Goal: Task Accomplishment & Management: Use online tool/utility

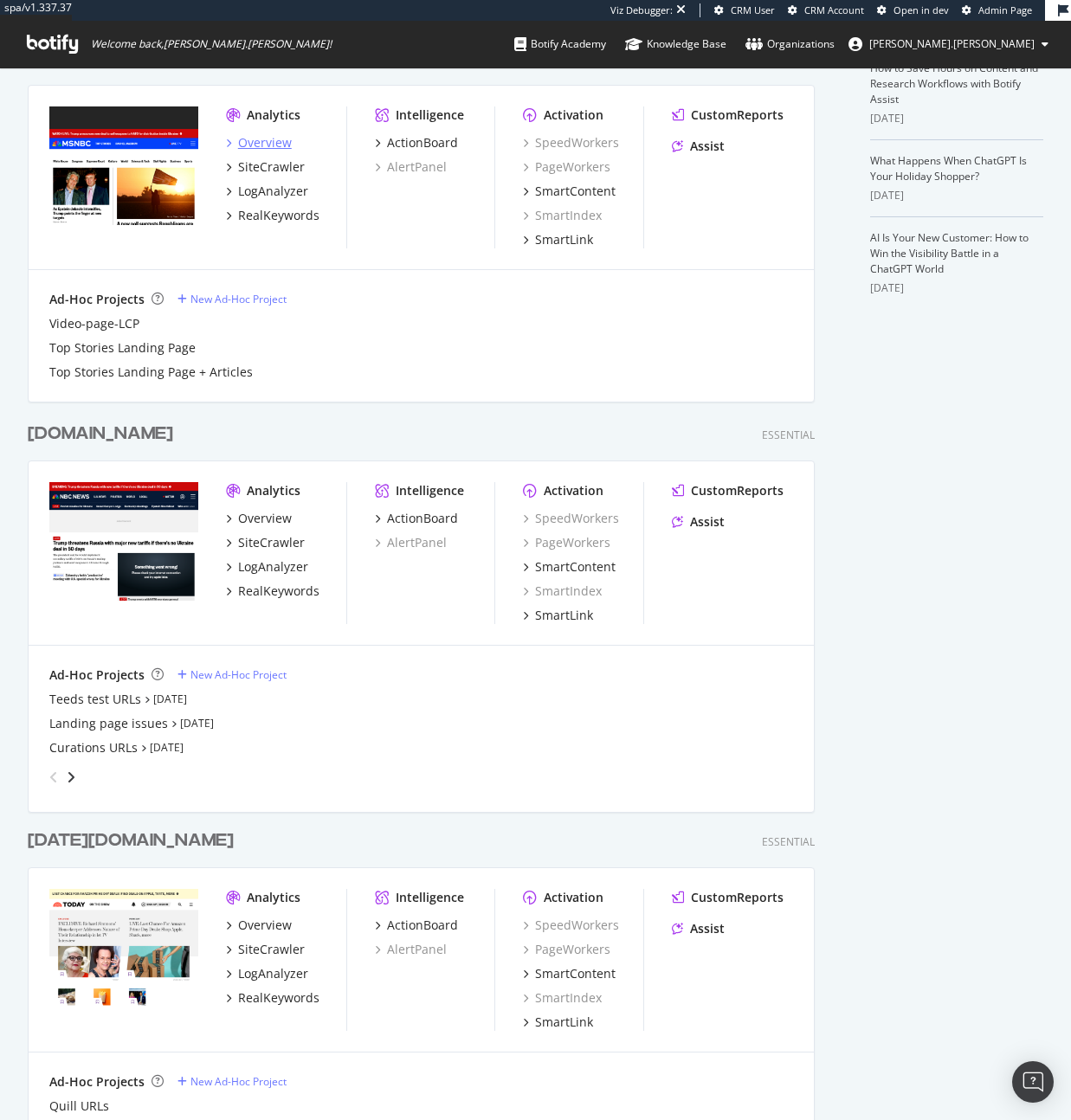
scroll to position [603, 0]
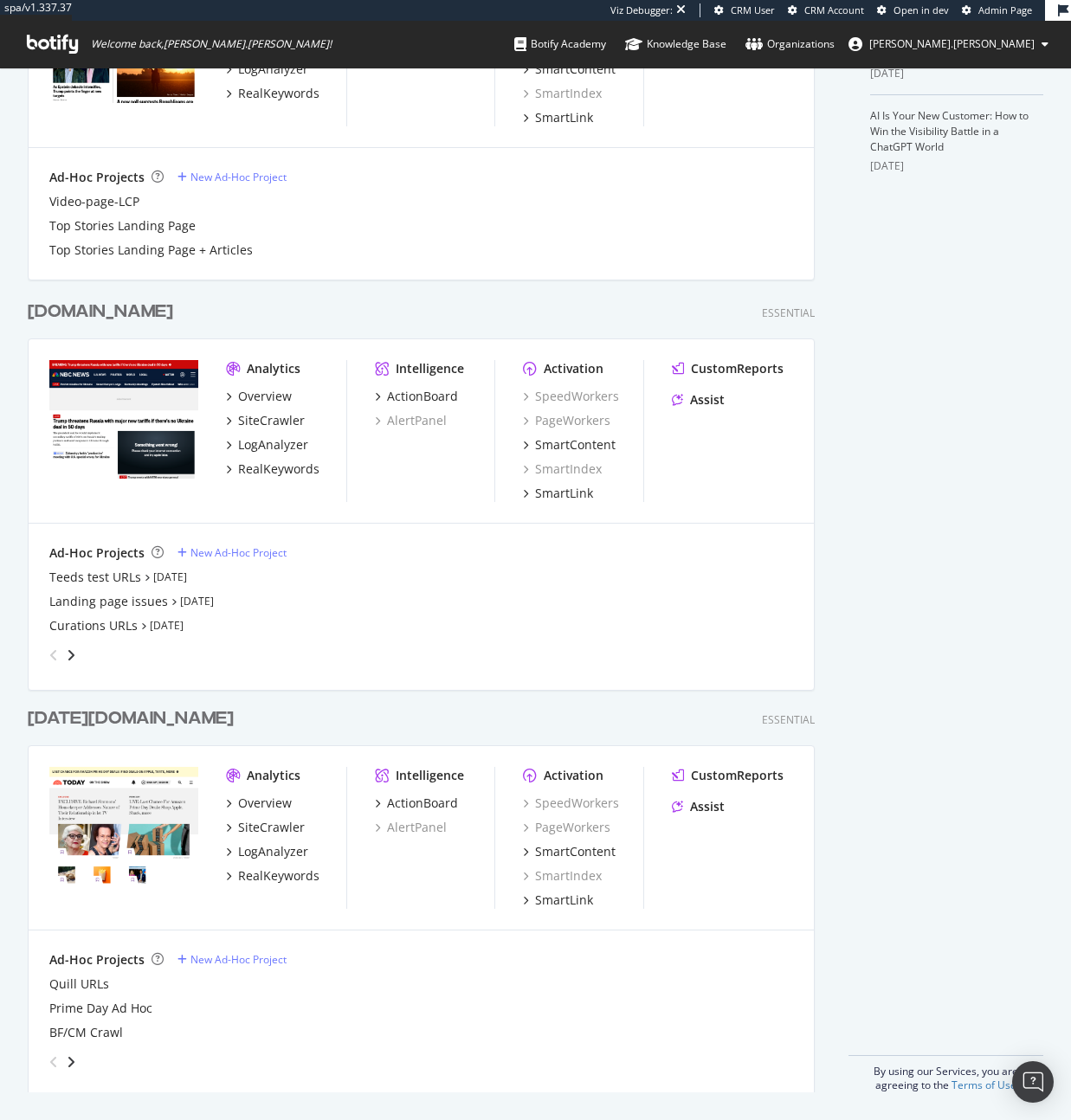
click at [290, 835] on div "Overview SiteCrawler LogAnalyzer RealKeywords" at bounding box center [286, 840] width 121 height 90
click at [286, 827] on div "SiteCrawler" at bounding box center [271, 828] width 67 height 18
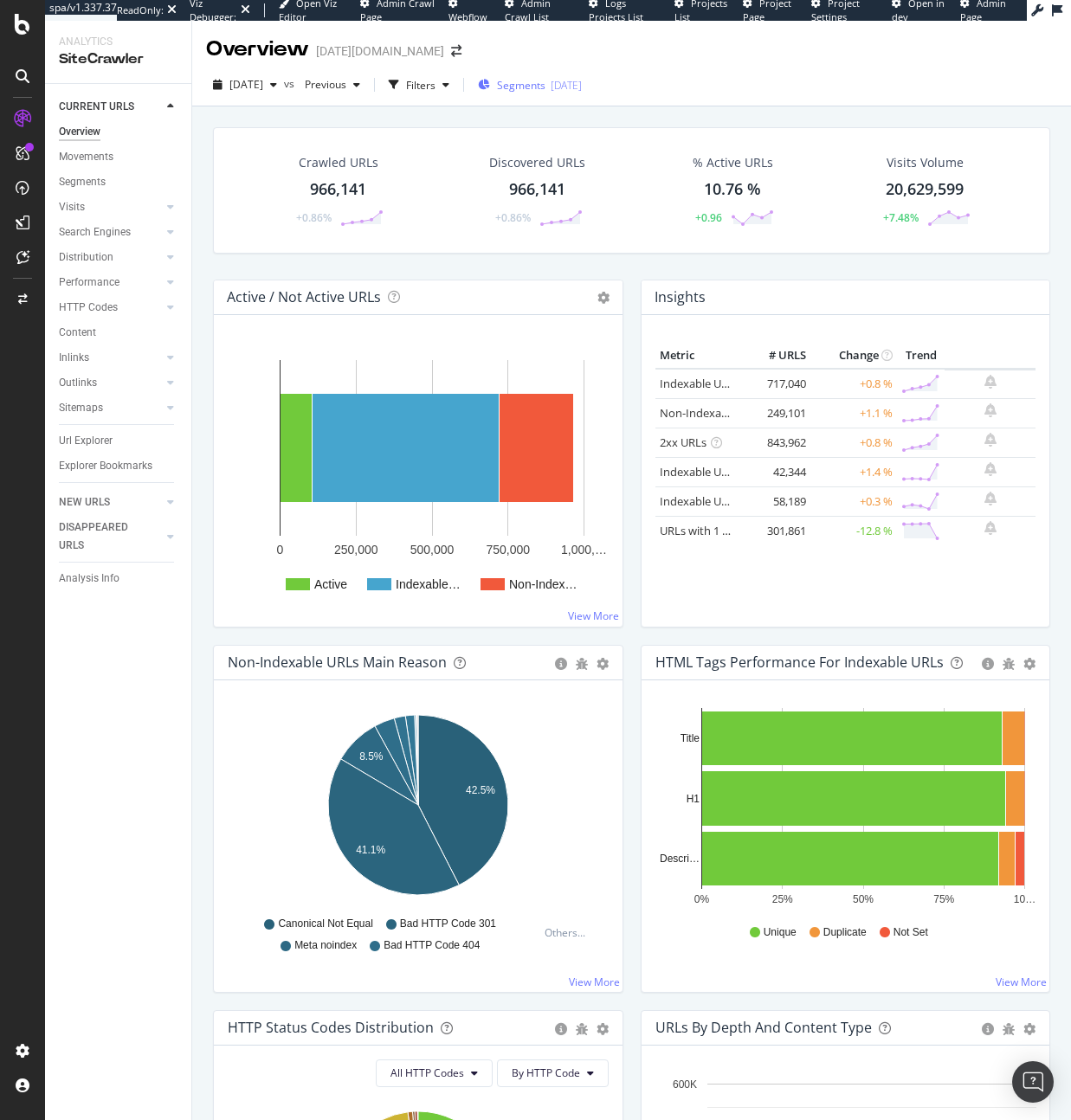
click at [578, 73] on div "Segments 2025-09-04" at bounding box center [530, 84] width 104 height 26
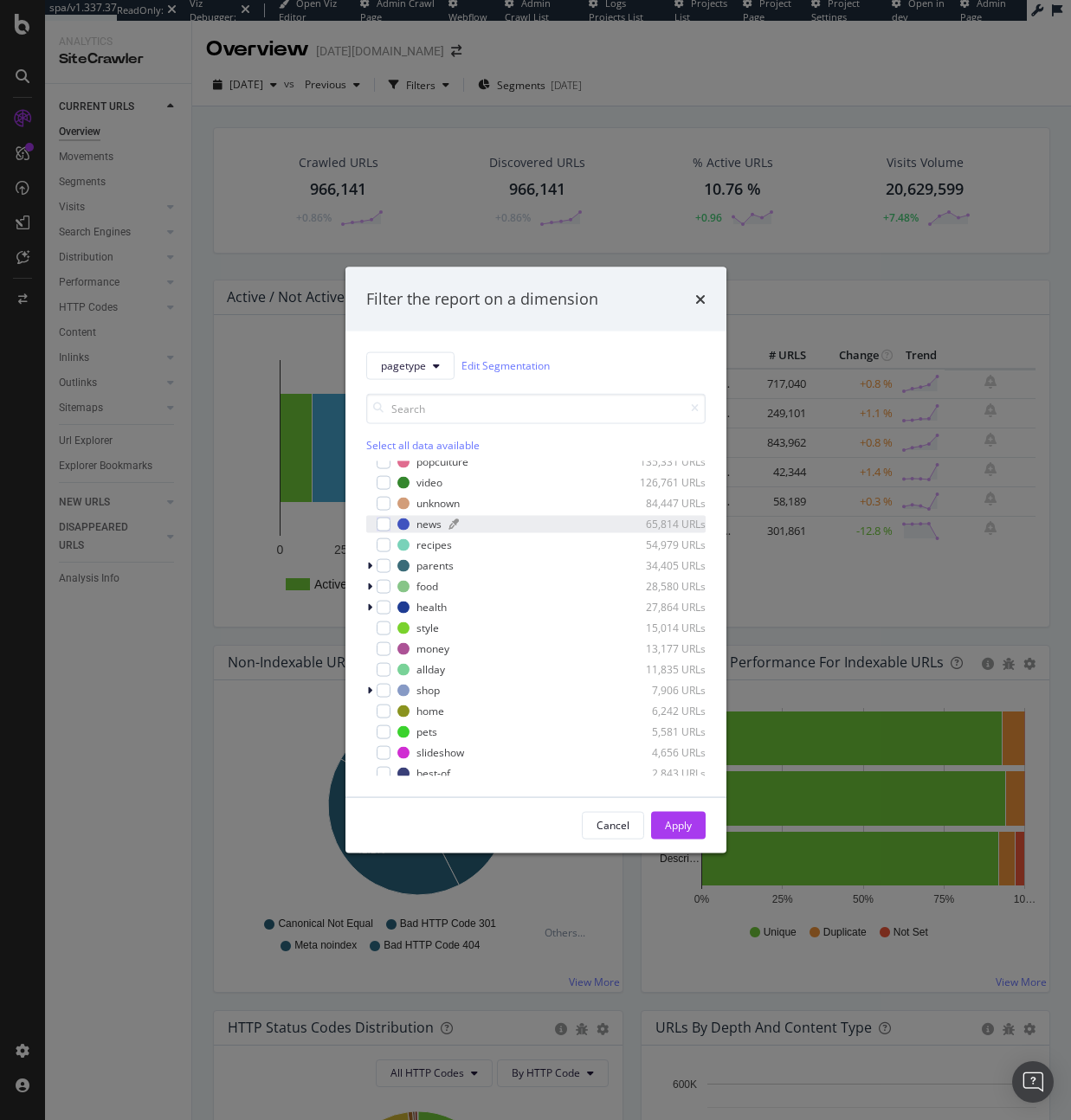
scroll to position [29, 0]
click at [386, 686] on div "modal" at bounding box center [383, 689] width 14 height 14
click at [684, 826] on div "Apply" at bounding box center [677, 825] width 26 height 15
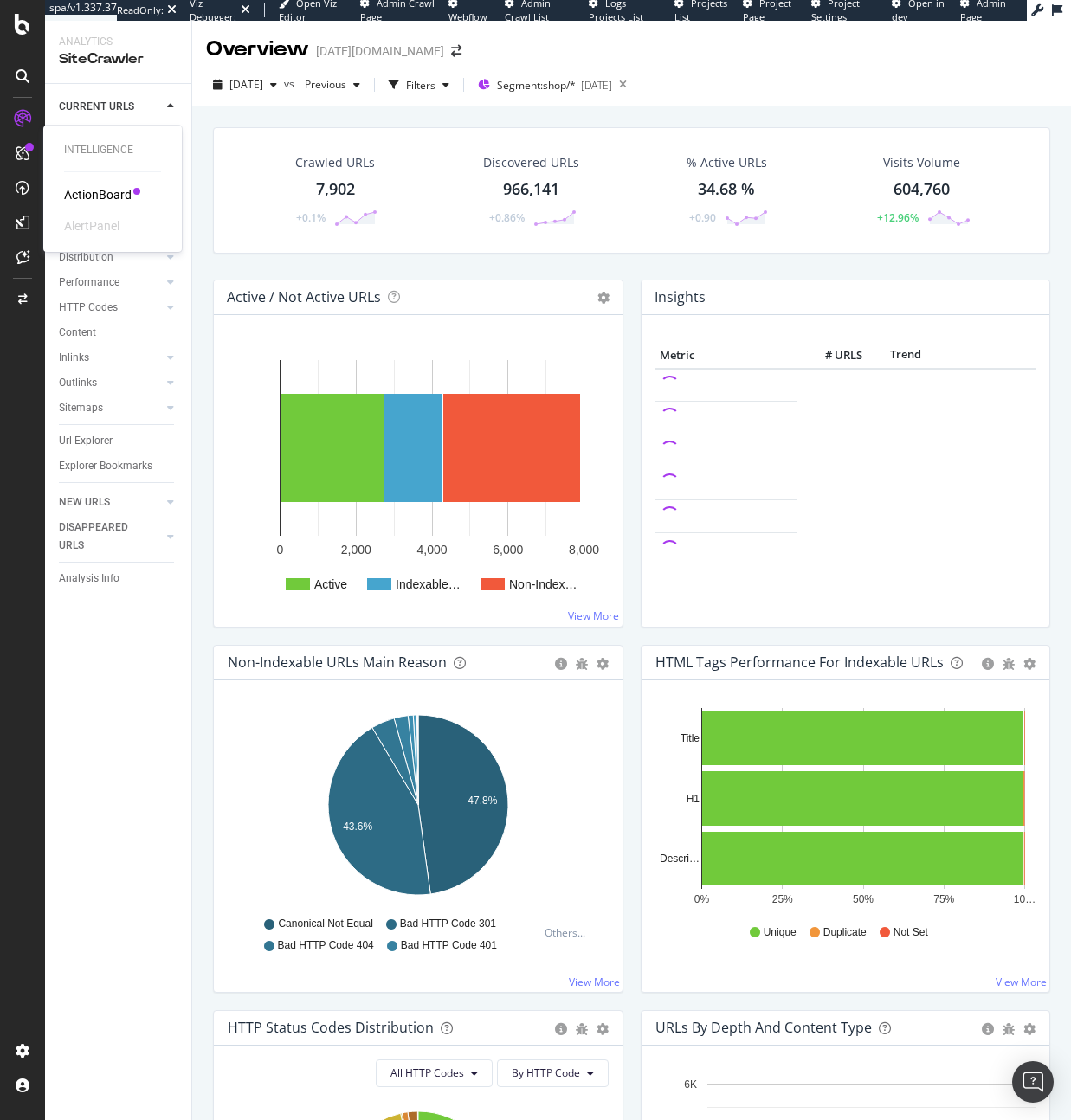
click at [85, 197] on div "ActionBoard" at bounding box center [97, 195] width 68 height 18
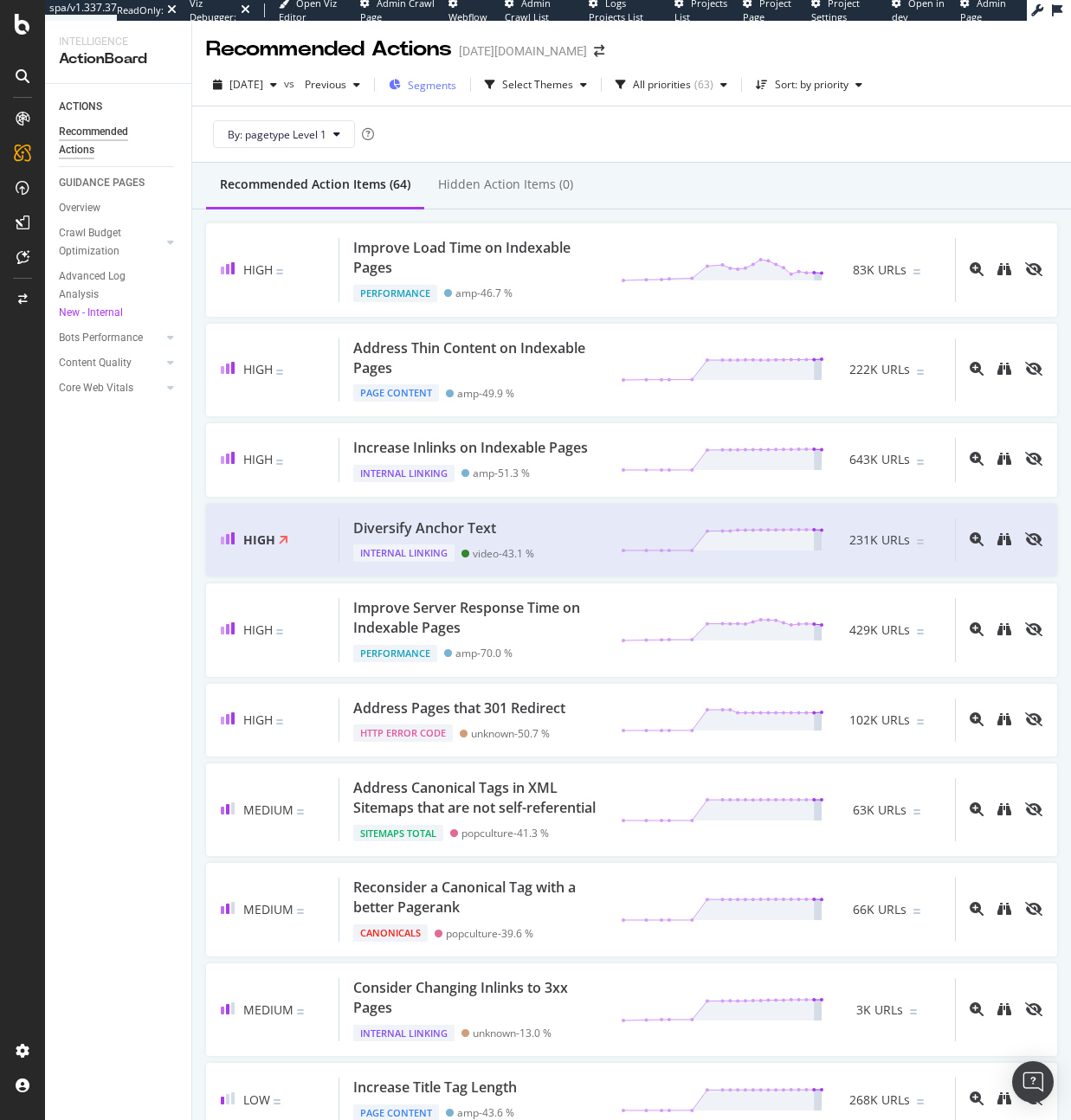
click at [443, 83] on div "Segments" at bounding box center [422, 84] width 68 height 26
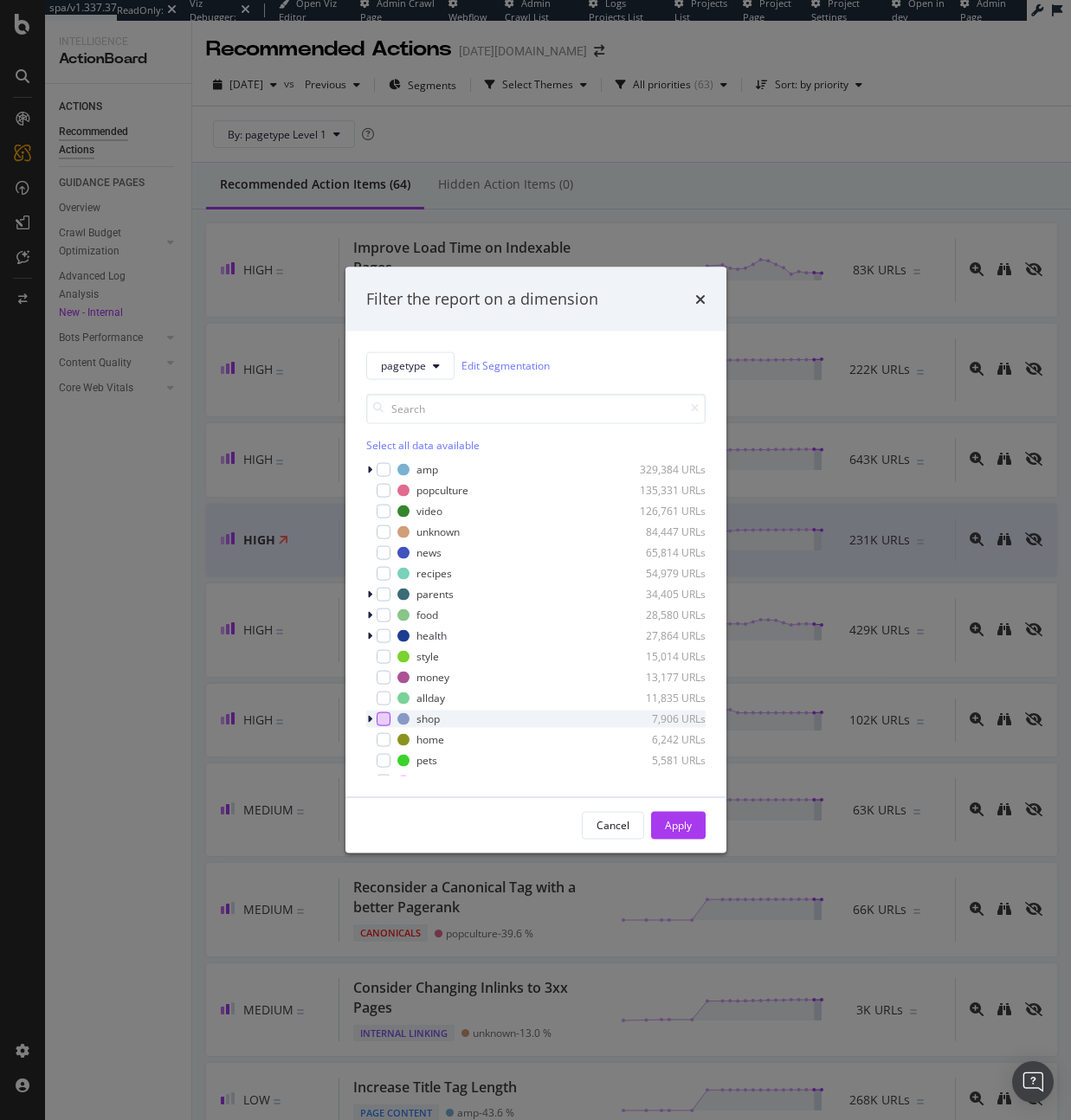
click at [380, 715] on div "modal" at bounding box center [383, 718] width 14 height 14
click at [658, 812] on button "Apply" at bounding box center [678, 825] width 55 height 27
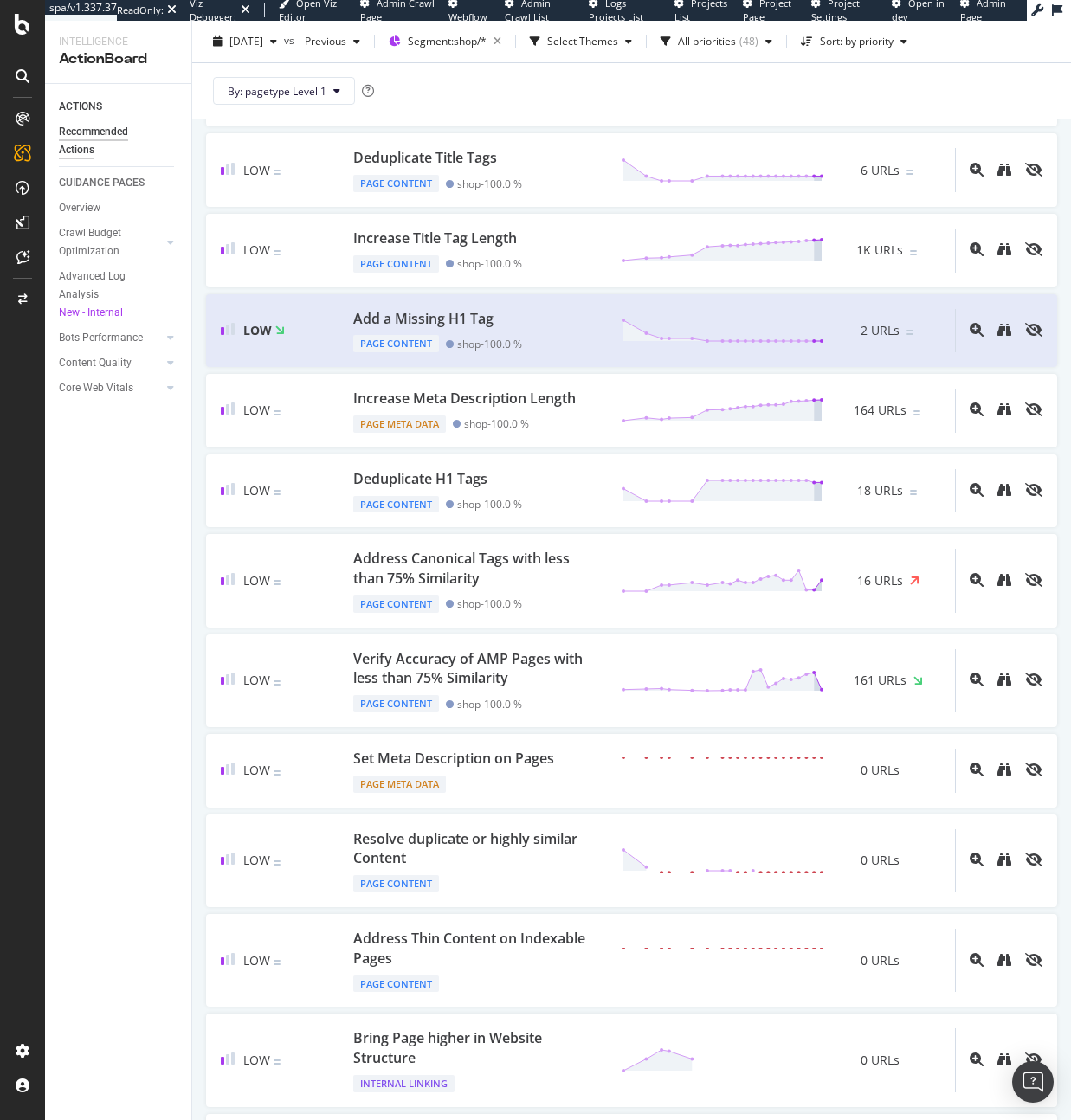
scroll to position [217, 0]
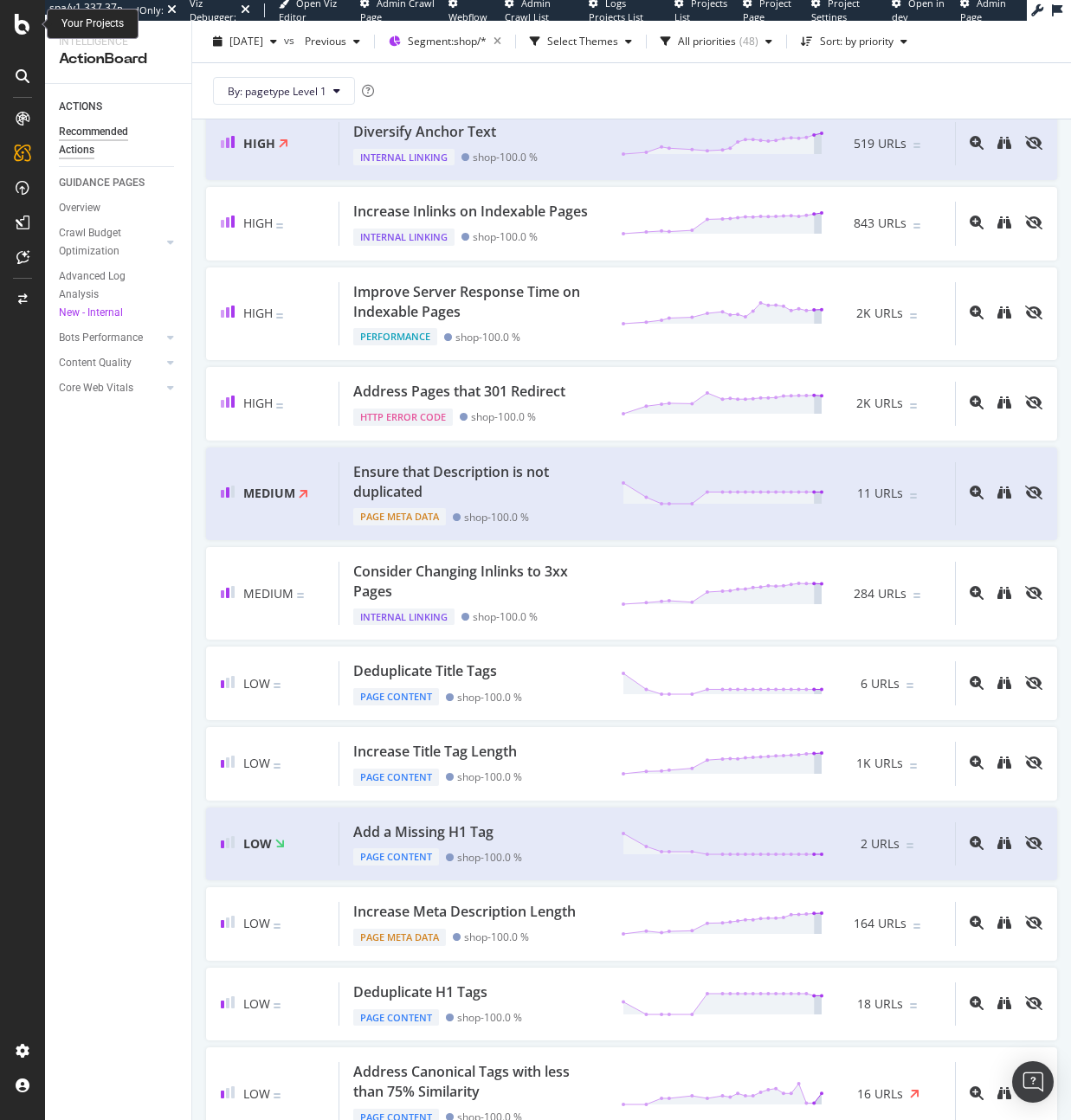
click at [32, 32] on div at bounding box center [23, 24] width 41 height 21
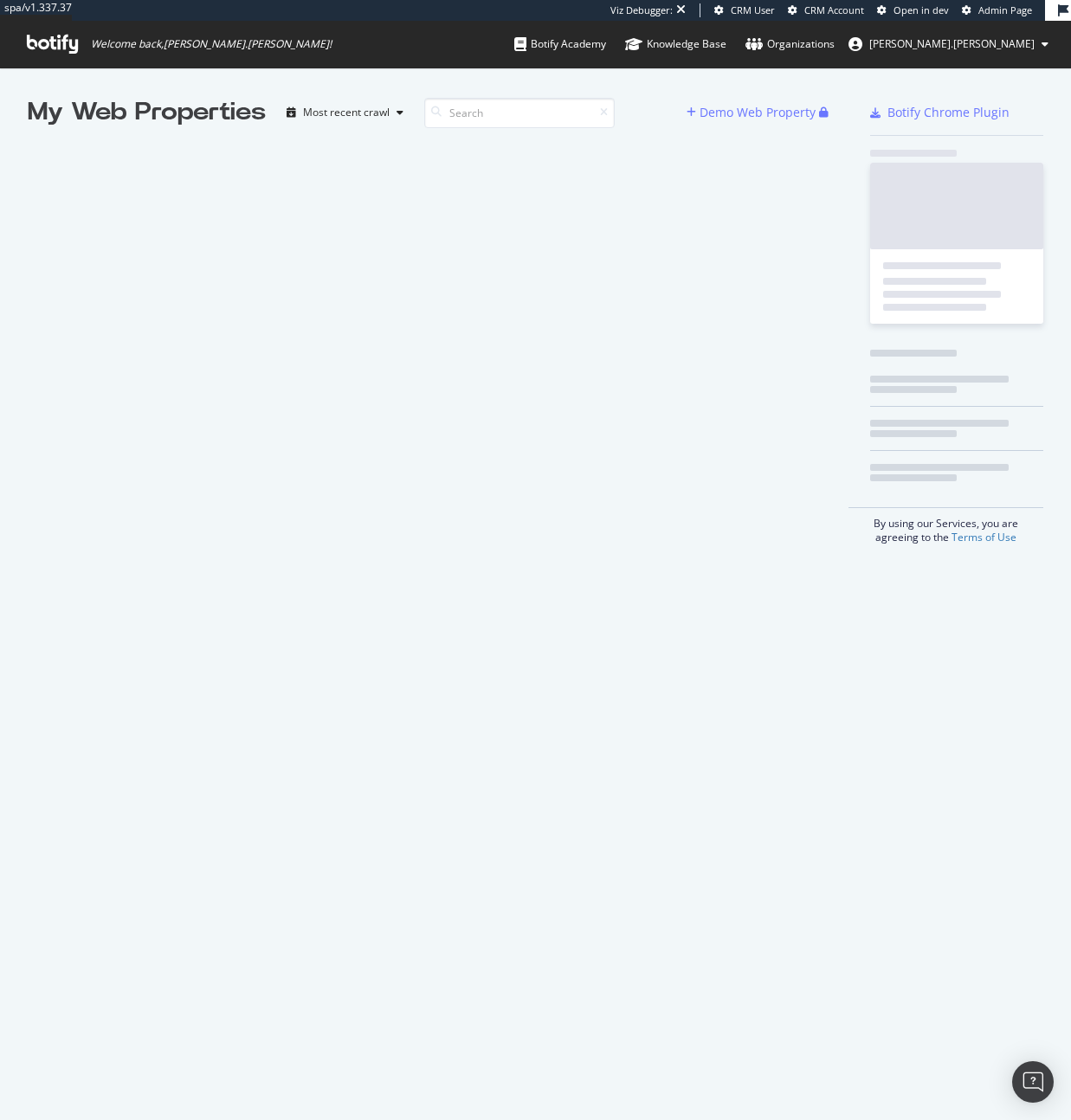
scroll to position [1120, 1071]
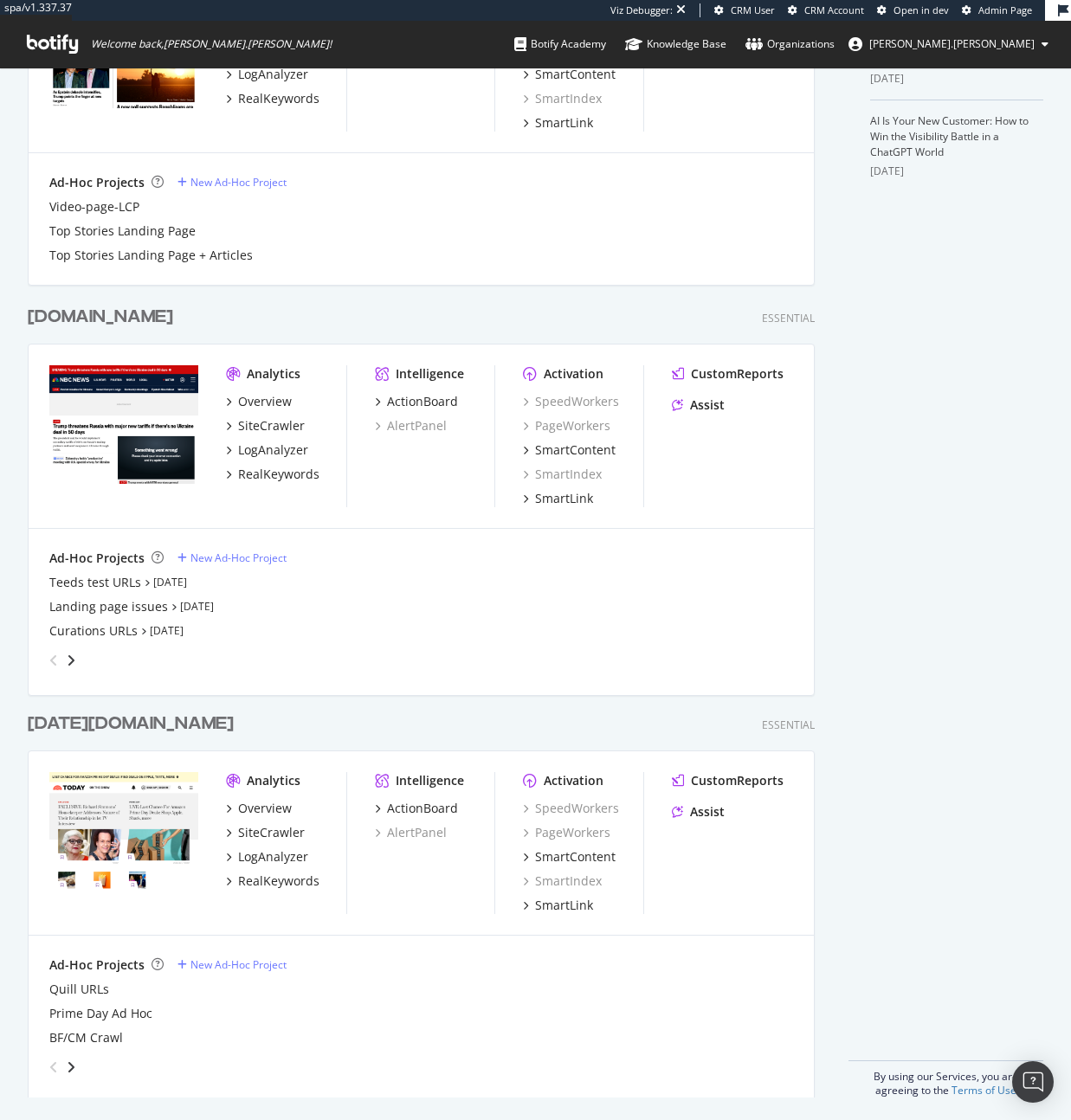
scroll to position [603, 0]
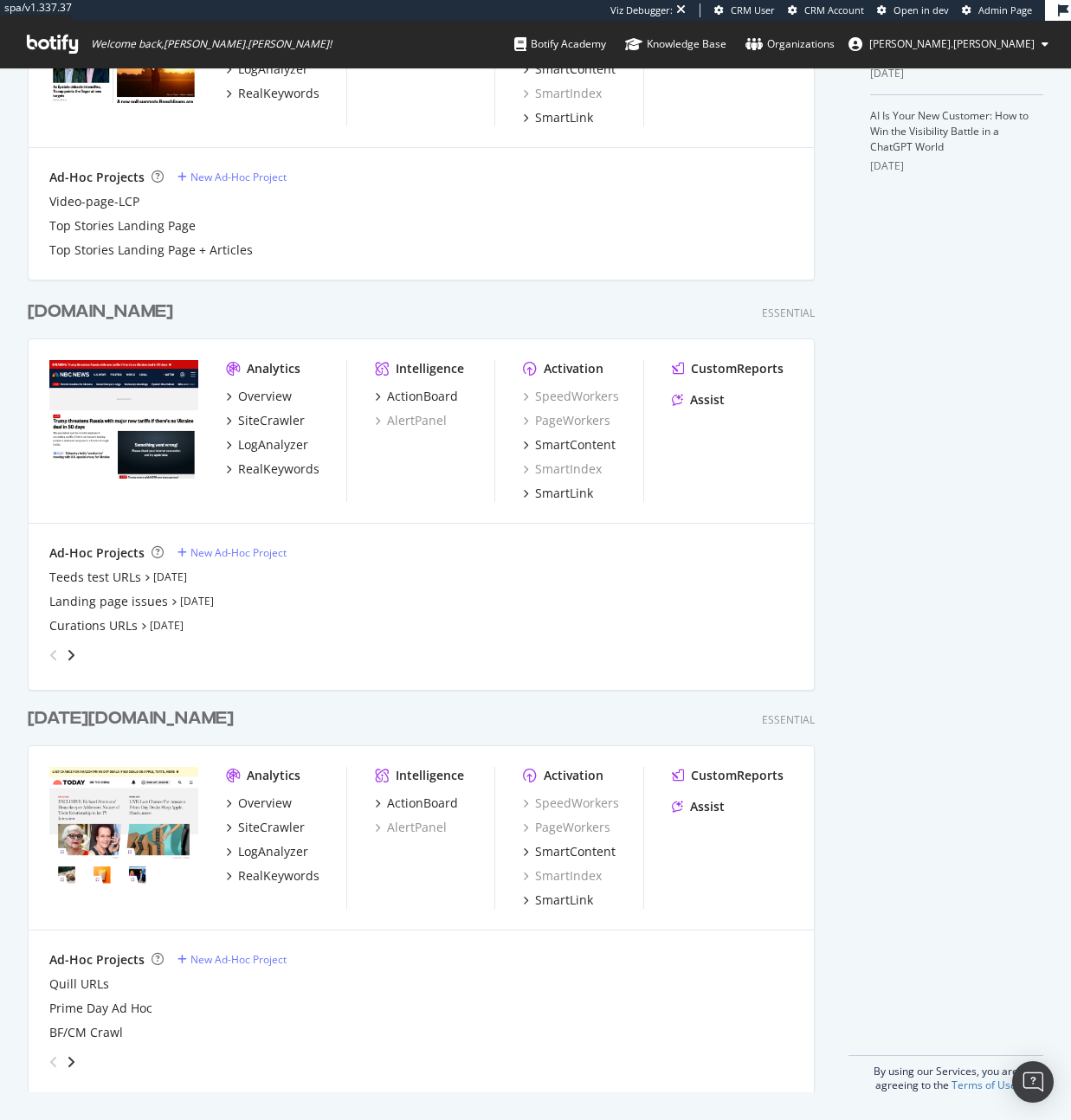
click at [289, 429] on div "Overview SiteCrawler LogAnalyzer RealKeywords" at bounding box center [286, 433] width 121 height 90
click at [286, 413] on div "SiteCrawler" at bounding box center [271, 420] width 67 height 18
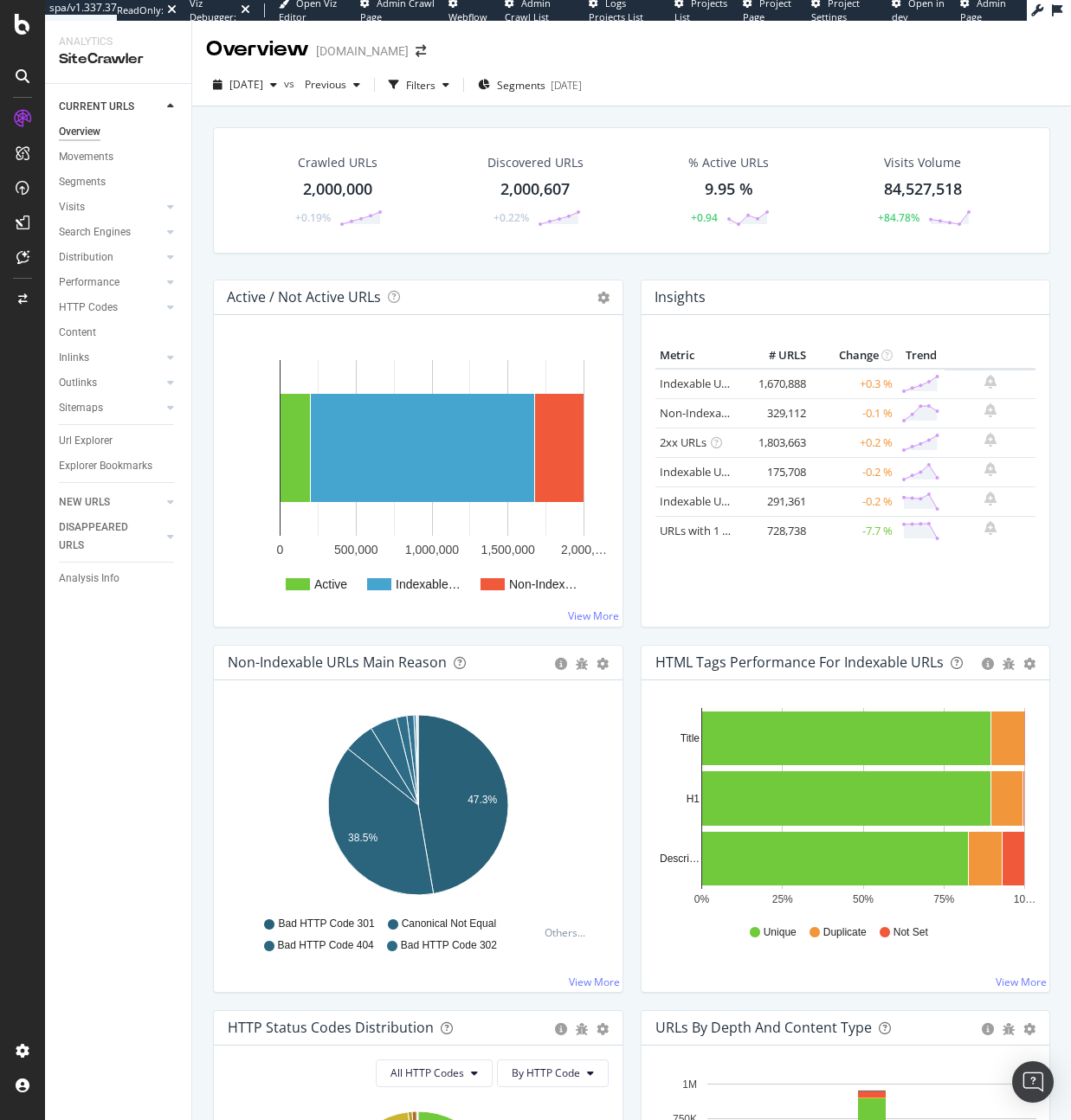
scroll to position [7, 0]
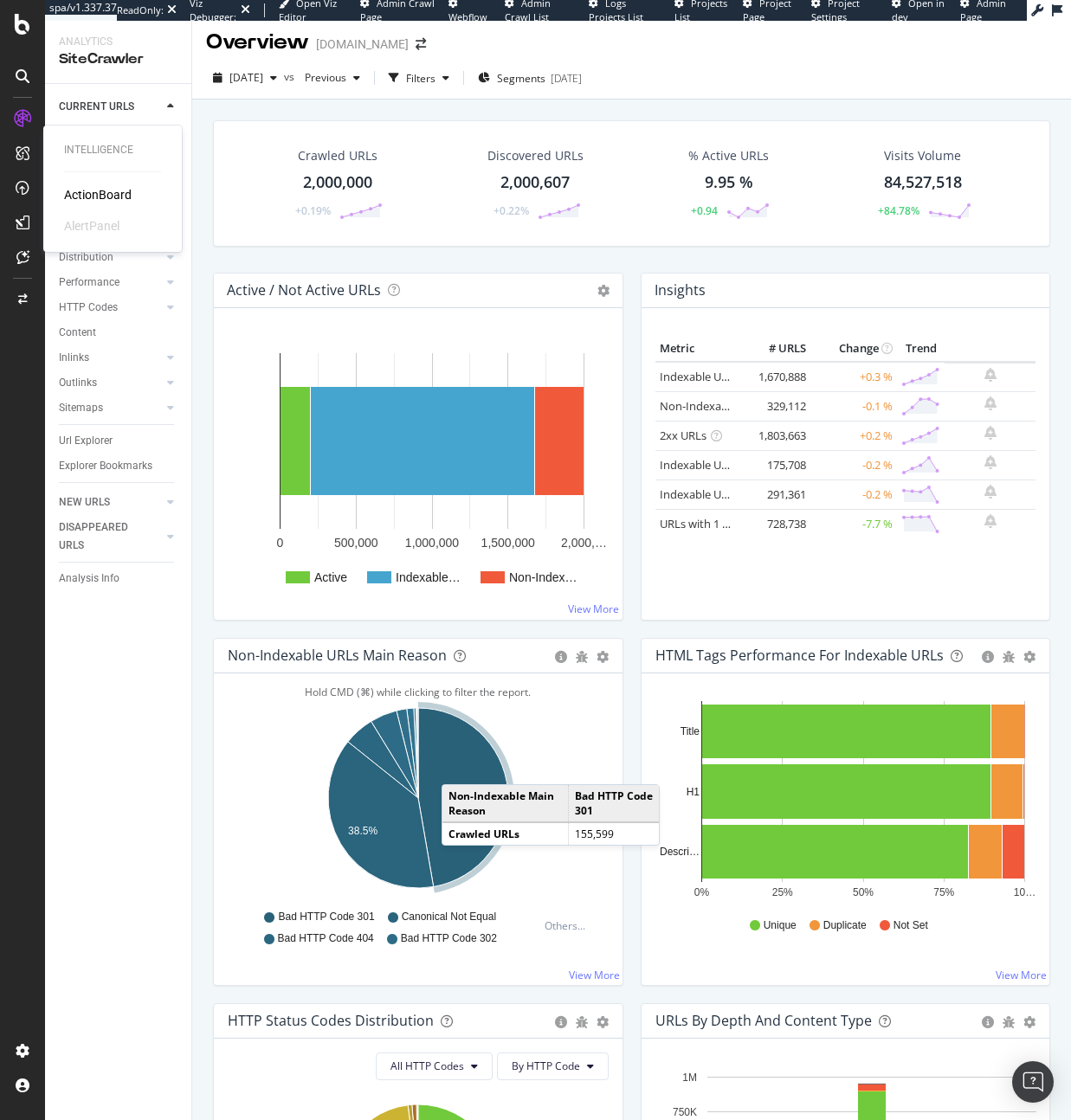
click at [75, 191] on div "ActionBoard" at bounding box center [97, 195] width 68 height 18
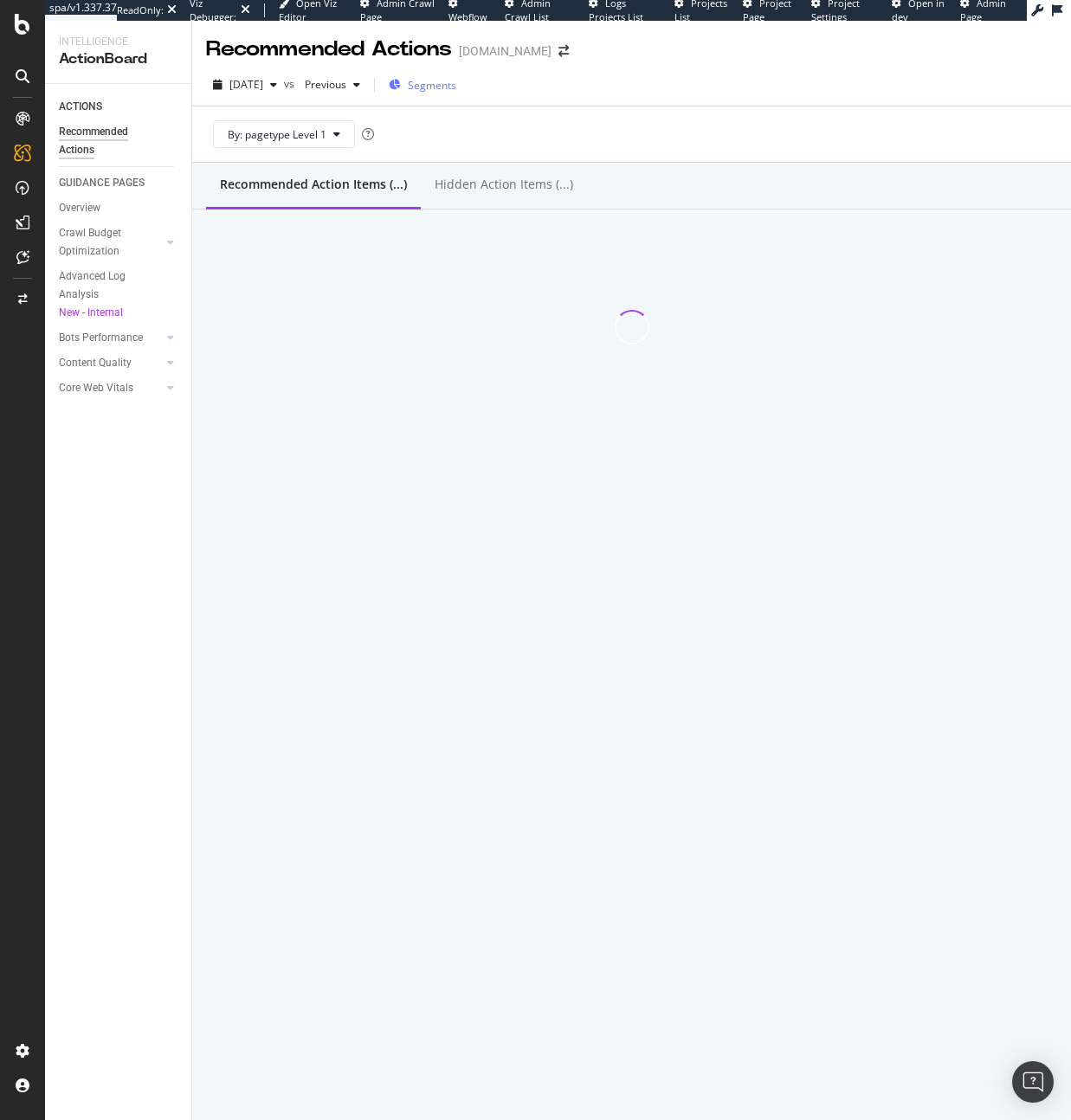
click at [457, 83] on span "Segments" at bounding box center [431, 85] width 48 height 15
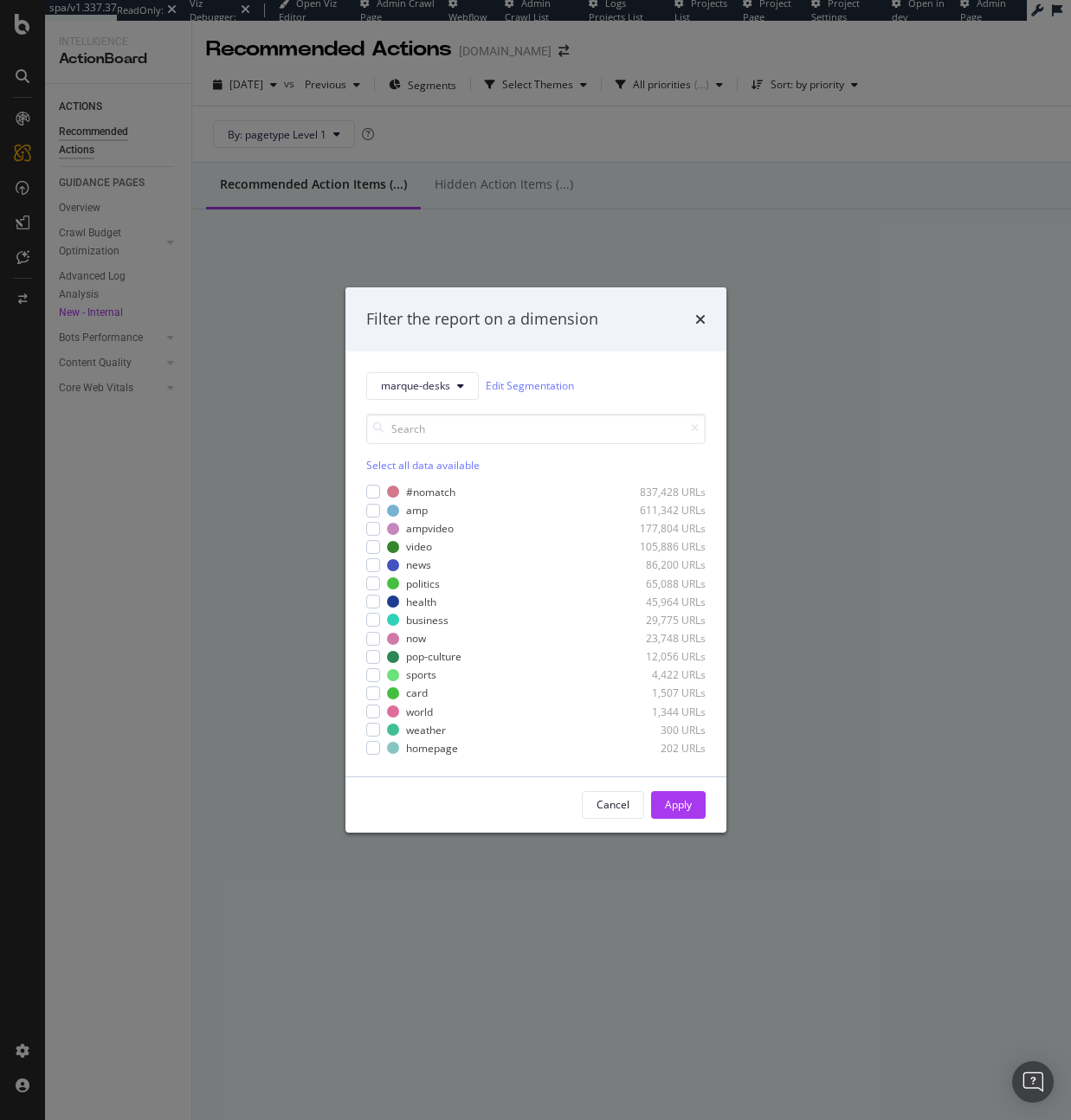
click at [440, 369] on div "marque-desks Edit Segmentation Select all data available #nomatch 837,428 URLs …" at bounding box center [535, 564] width 381 height 425
click at [440, 389] on span "marque-desks" at bounding box center [415, 385] width 70 height 15
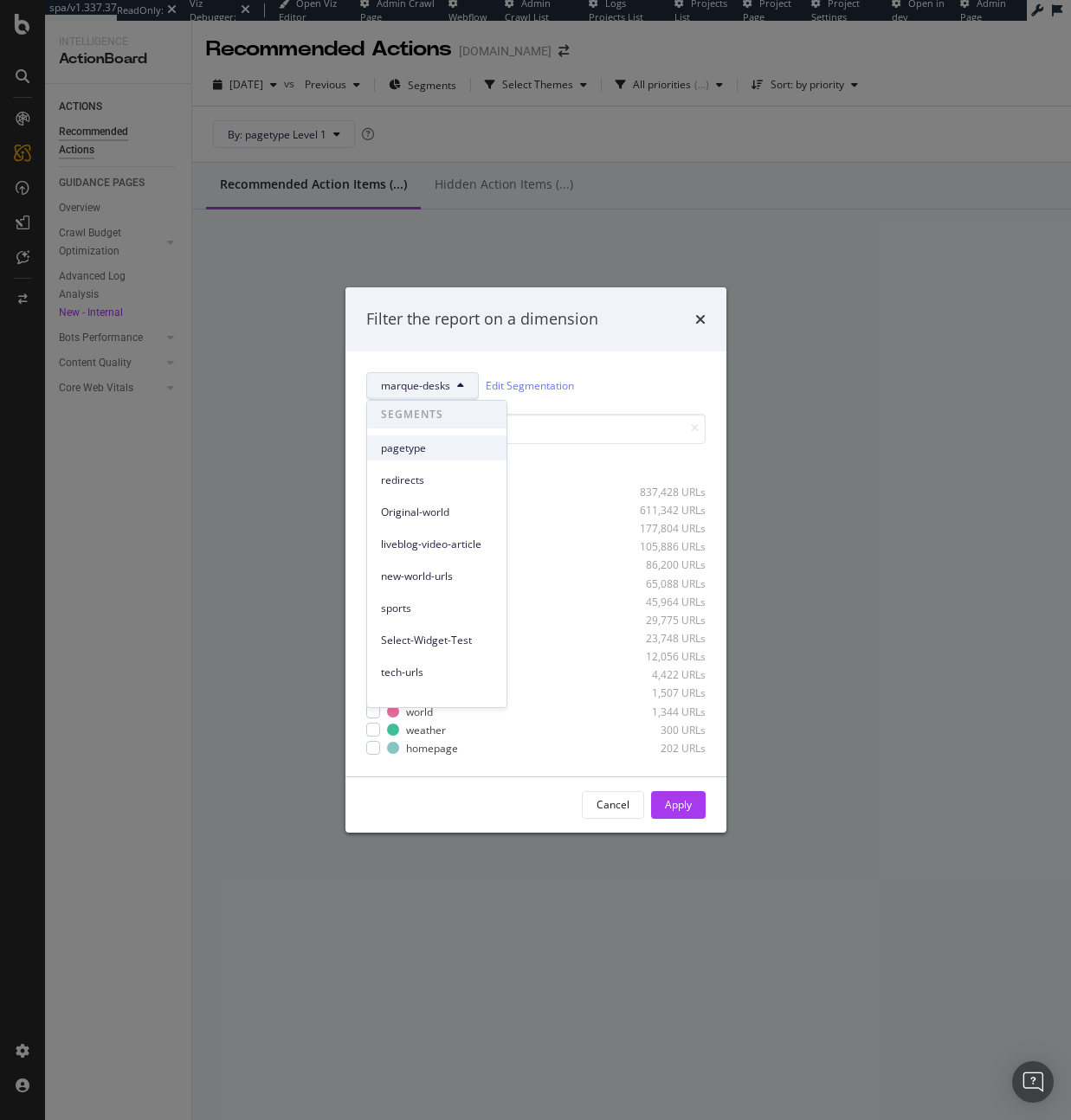
click at [441, 443] on span "pagetype" at bounding box center [437, 449] width 112 height 16
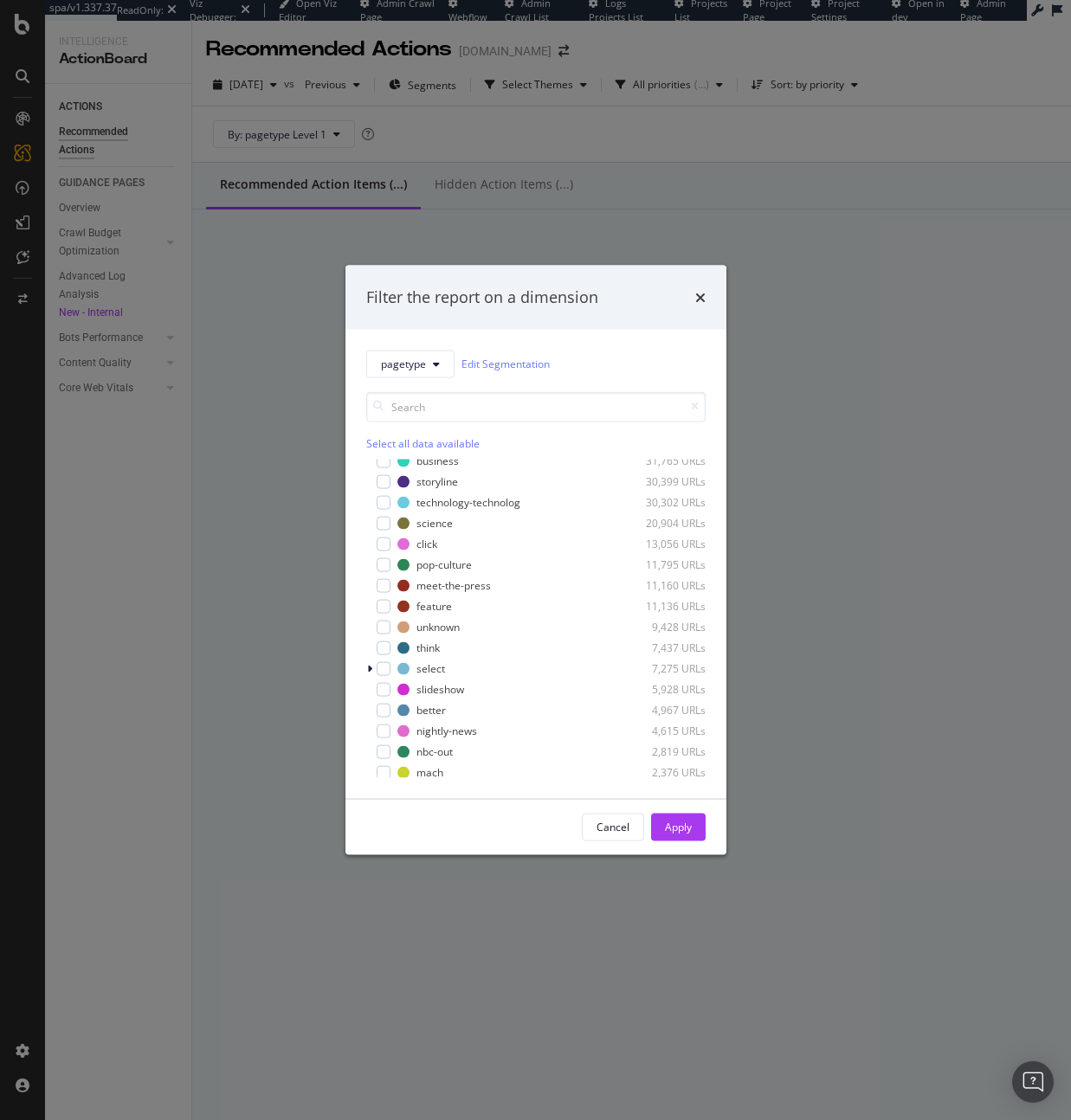
scroll to position [160, 0]
click at [383, 667] on div "modal" at bounding box center [383, 664] width 14 height 14
click at [687, 820] on div "Apply" at bounding box center [677, 827] width 26 height 15
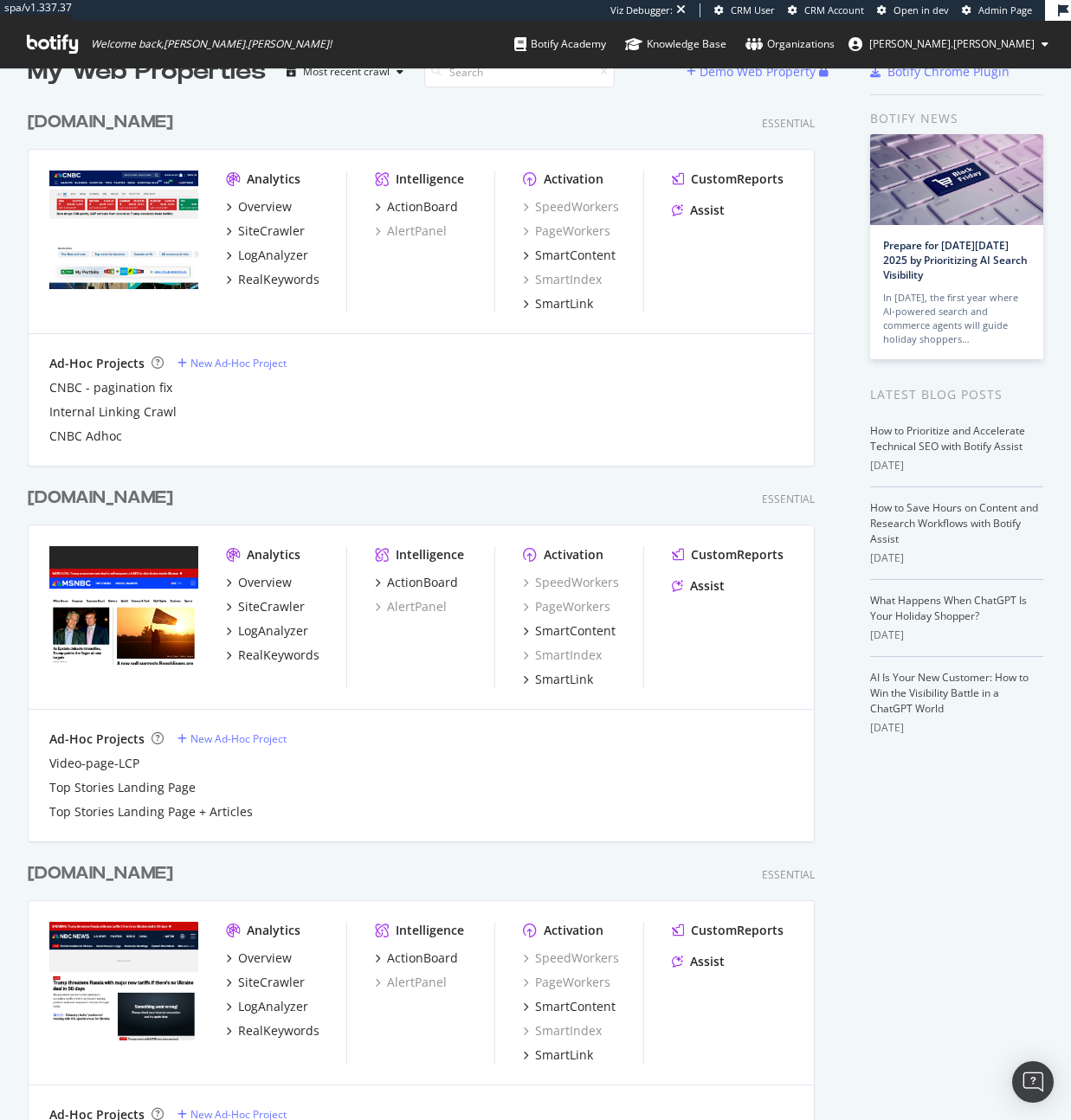
scroll to position [45, 0]
